Goal: Information Seeking & Learning: Find specific fact

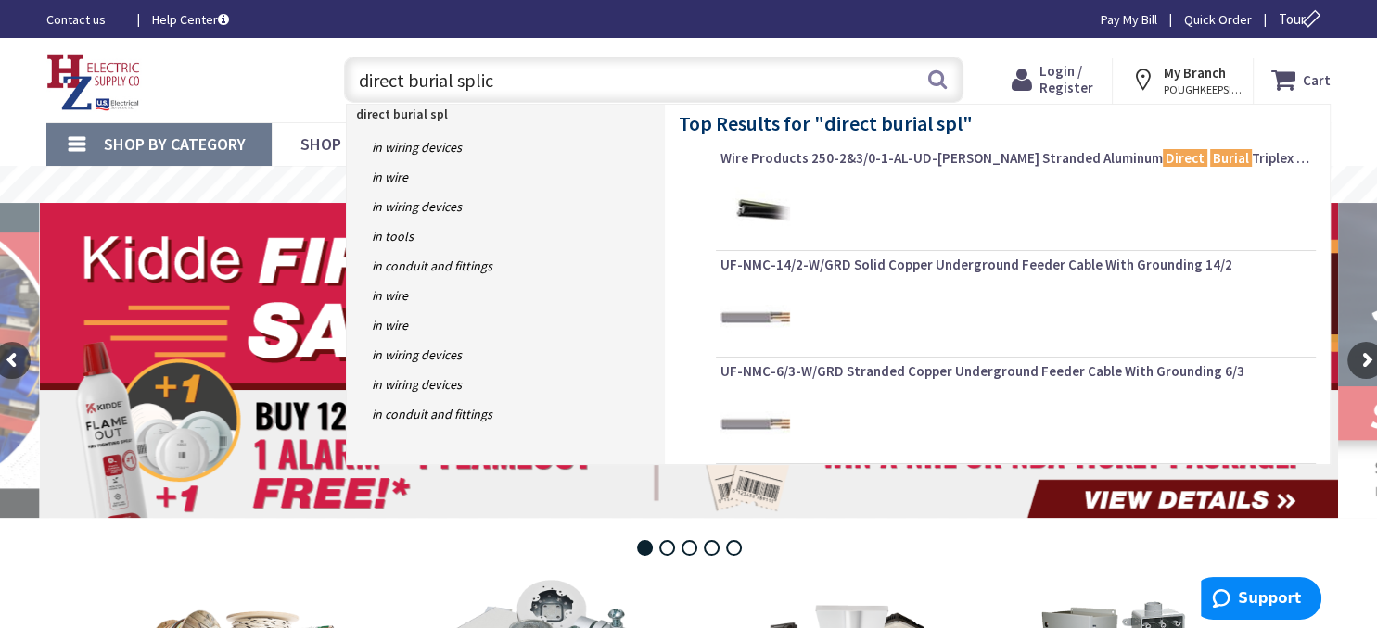
type input "direct burial splice"
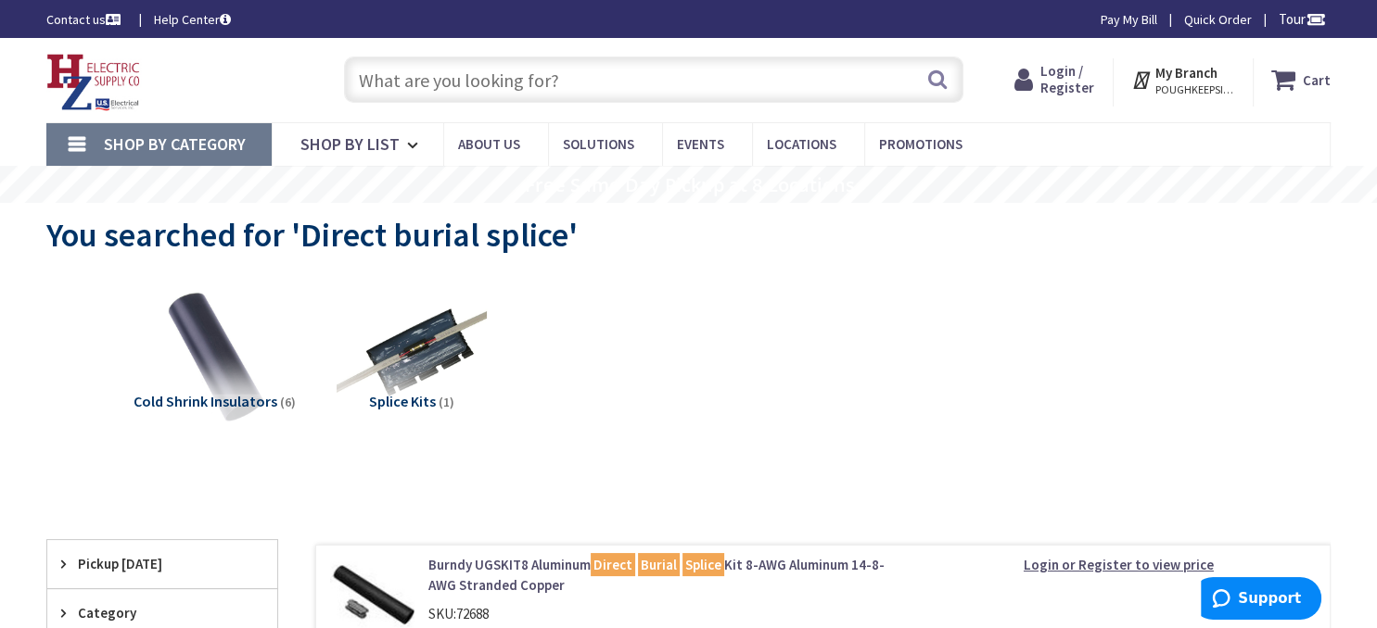
click at [539, 83] on input "text" at bounding box center [653, 80] width 619 height 46
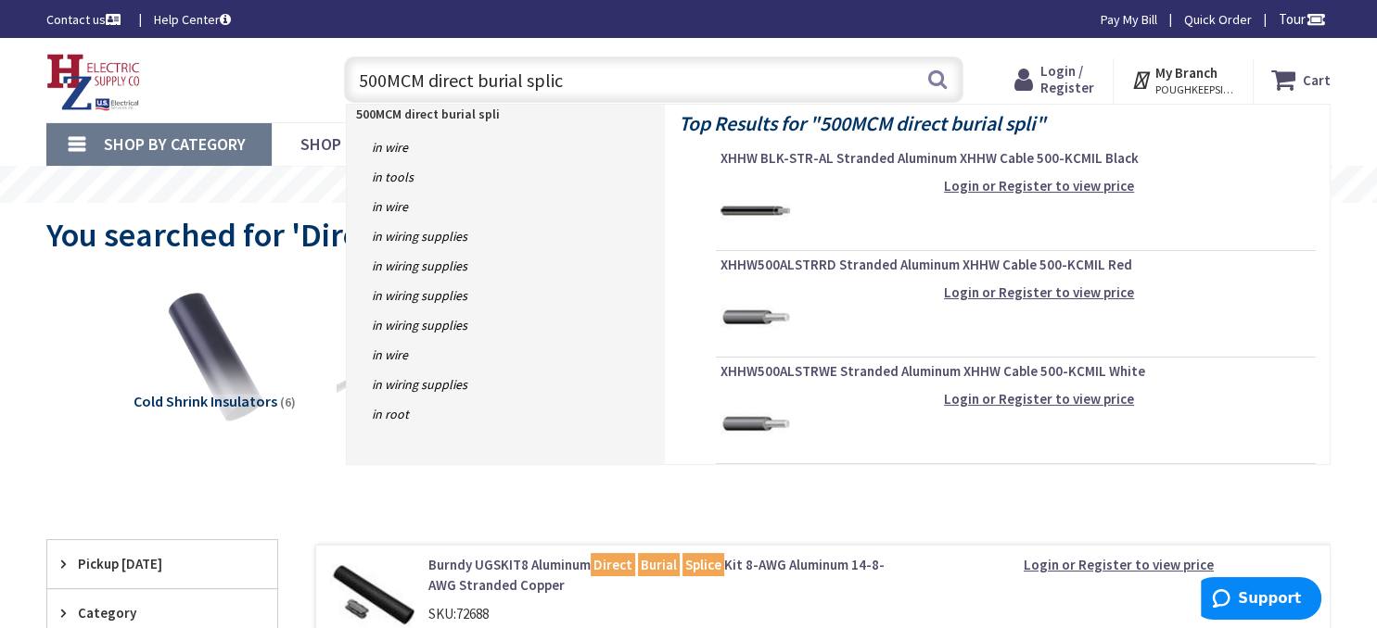
type input "500MCM direct burial splice"
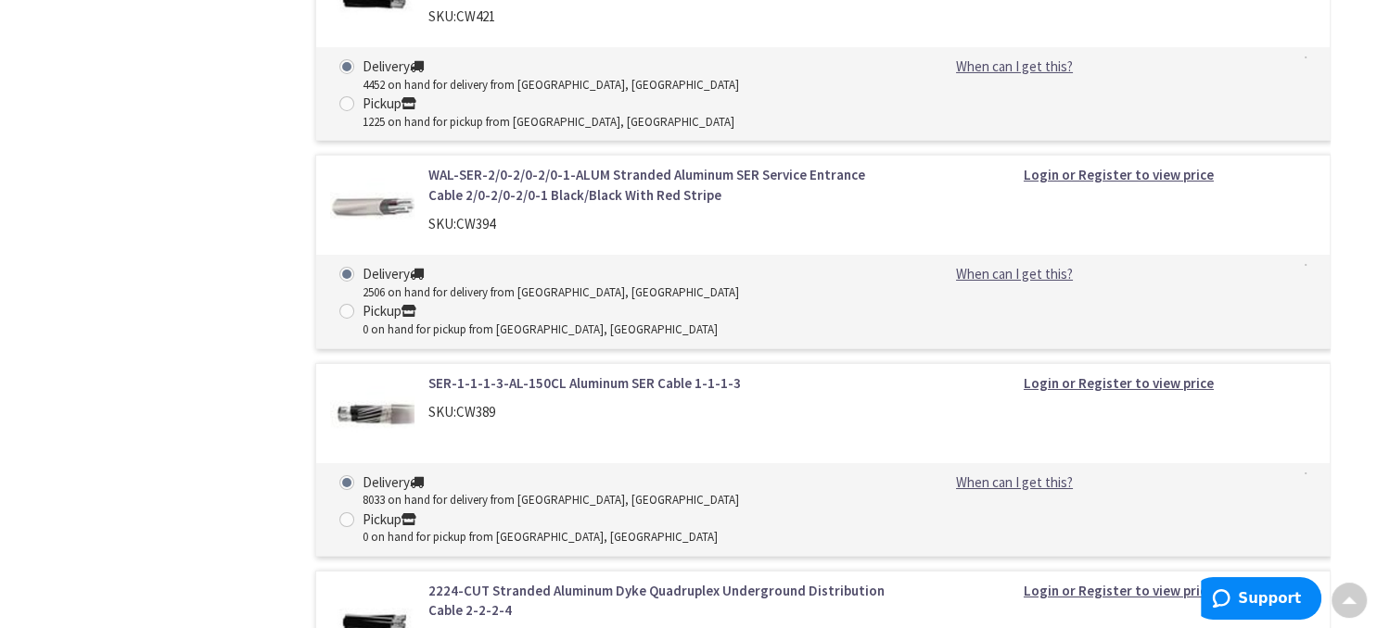
scroll to position [6312, 0]
